Goal: Navigation & Orientation: Find specific page/section

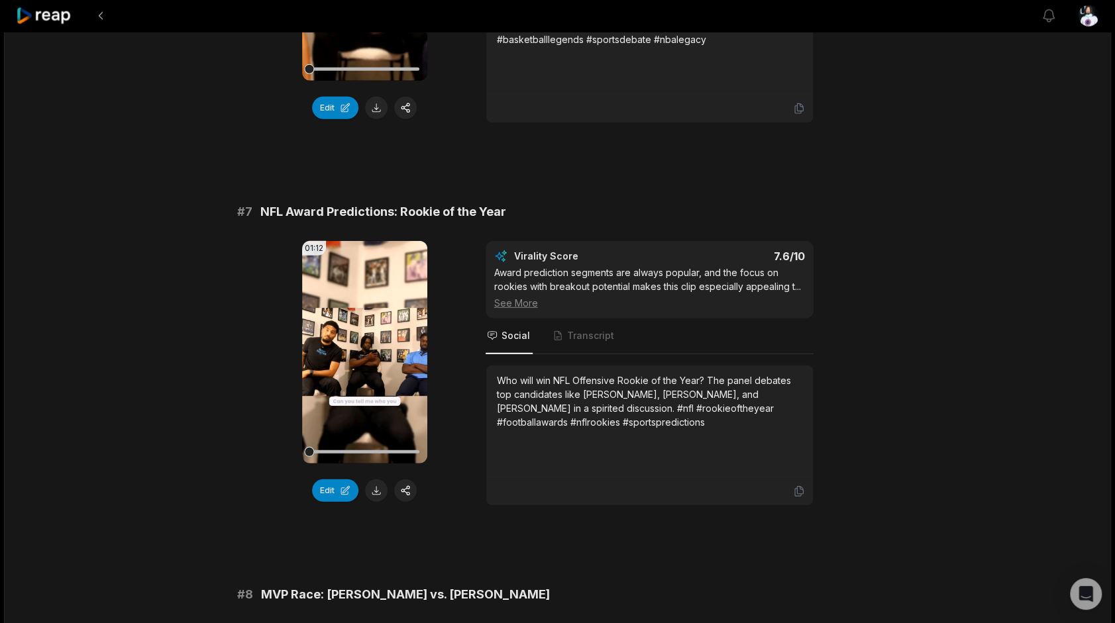
scroll to position [2319, 0]
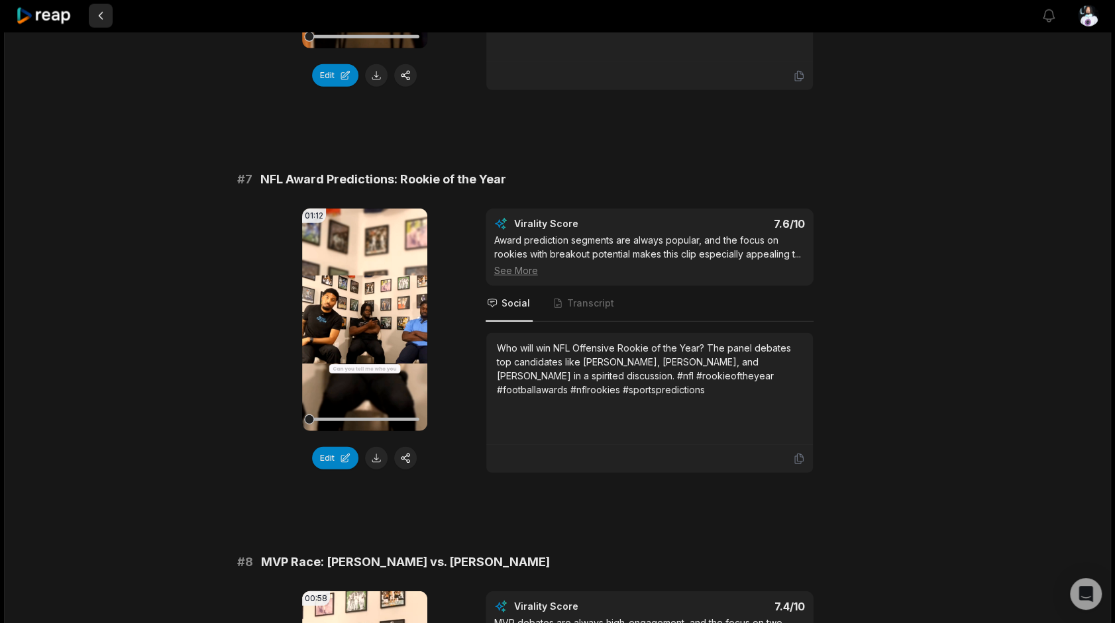
click at [109, 10] on button at bounding box center [101, 16] width 24 height 24
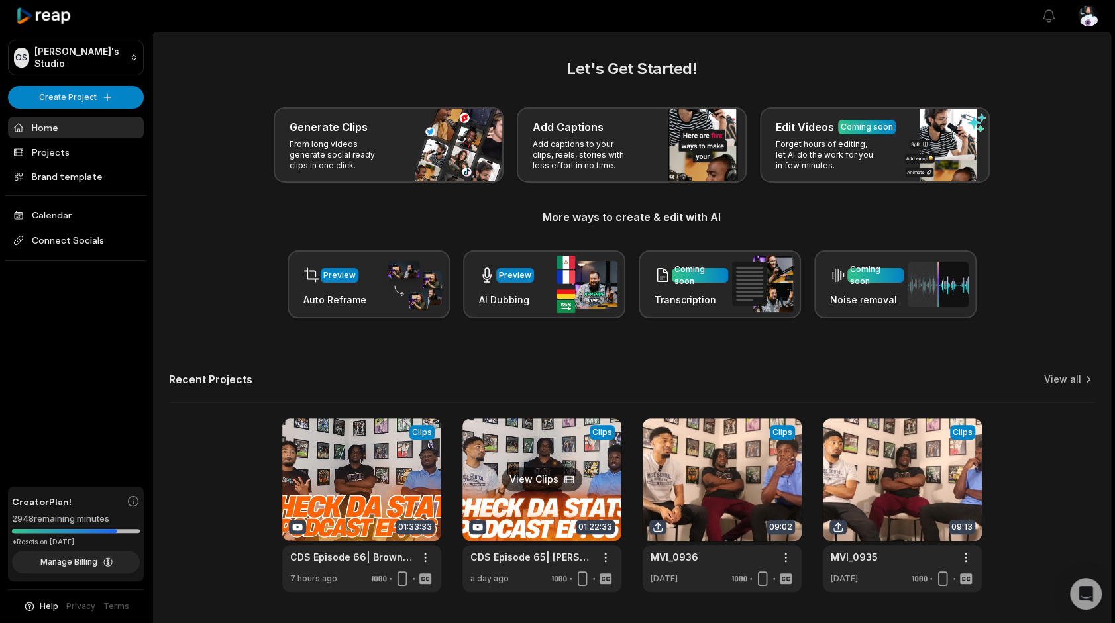
click at [553, 465] on link at bounding box center [541, 506] width 159 height 174
